Goal: Use online tool/utility: Use online tool/utility

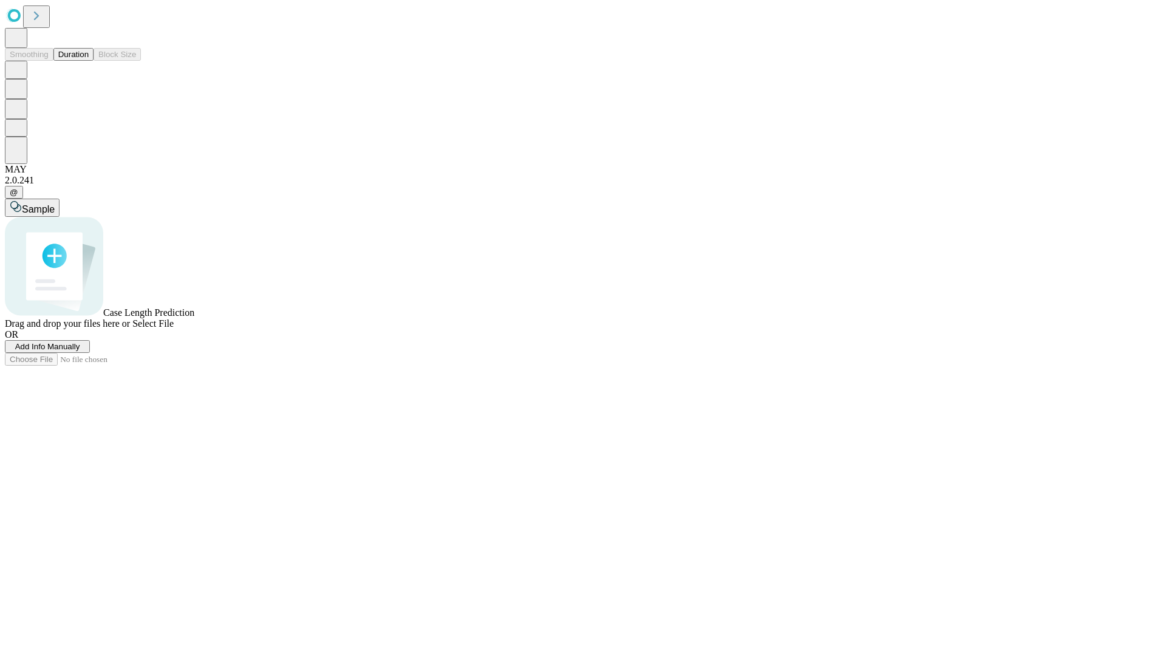
click at [89, 61] on button "Duration" at bounding box center [73, 54] width 40 height 13
click at [174, 329] on span "Select File" at bounding box center [152, 323] width 41 height 10
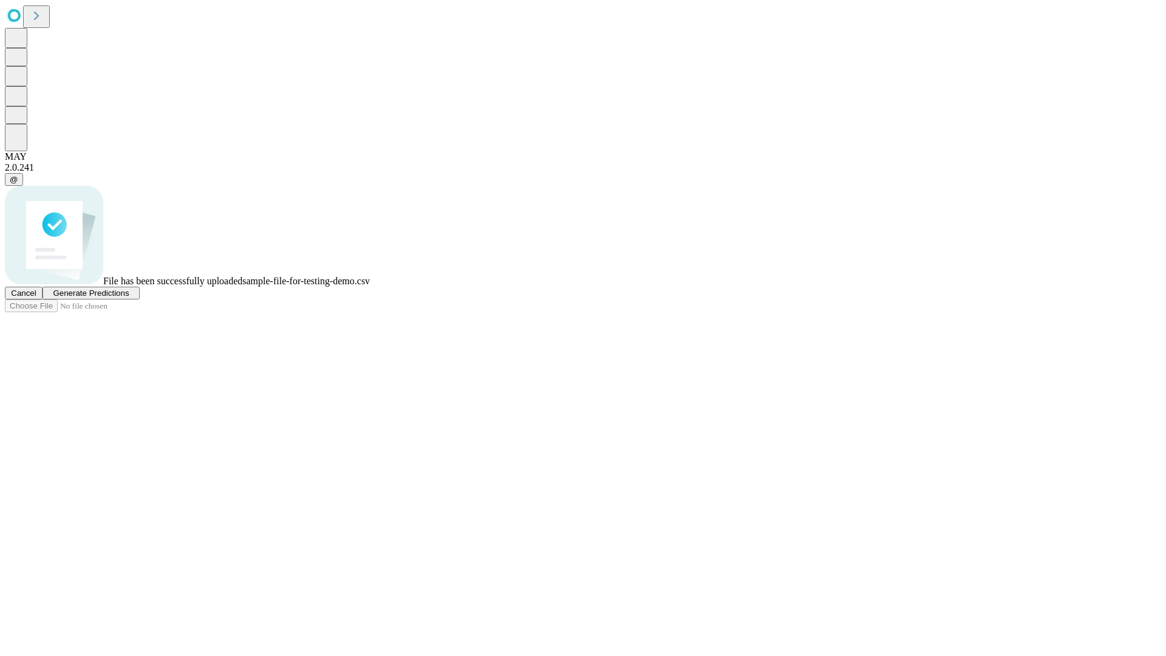
click at [129, 298] on span "Generate Predictions" at bounding box center [91, 293] width 76 height 9
